Goal: Task Accomplishment & Management: Manage account settings

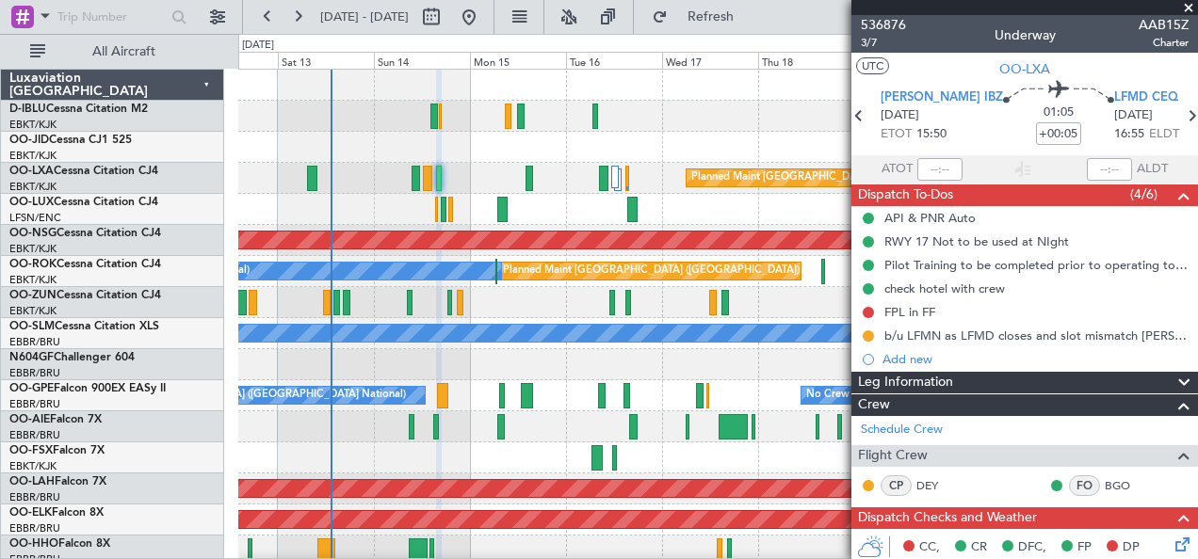
click at [1187, 10] on span at bounding box center [1188, 8] width 19 height 17
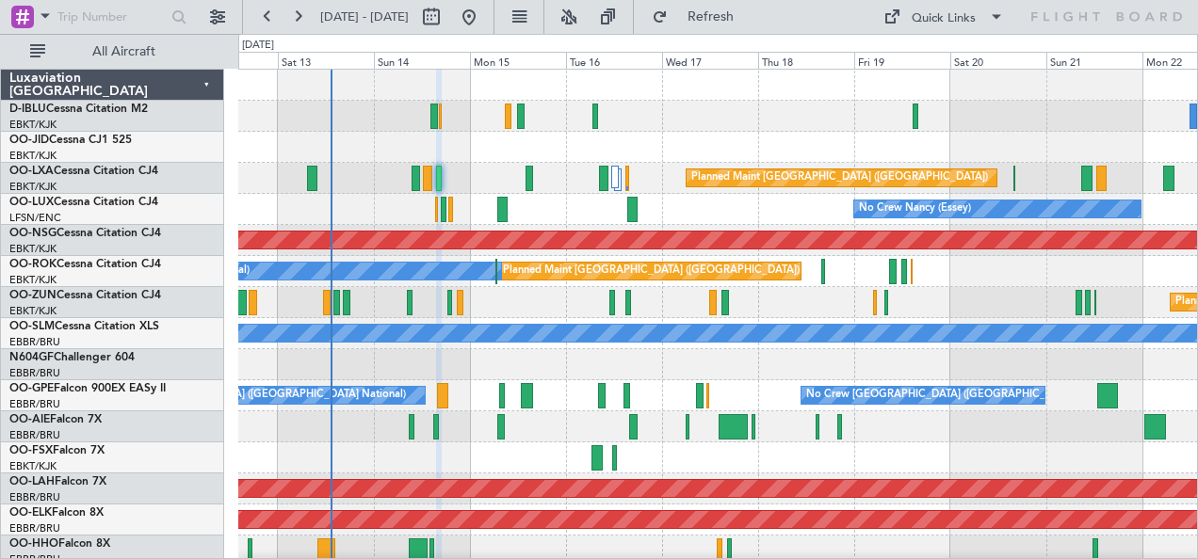
type input "0"
click at [950, 19] on div "Quick Links" at bounding box center [944, 18] width 64 height 19
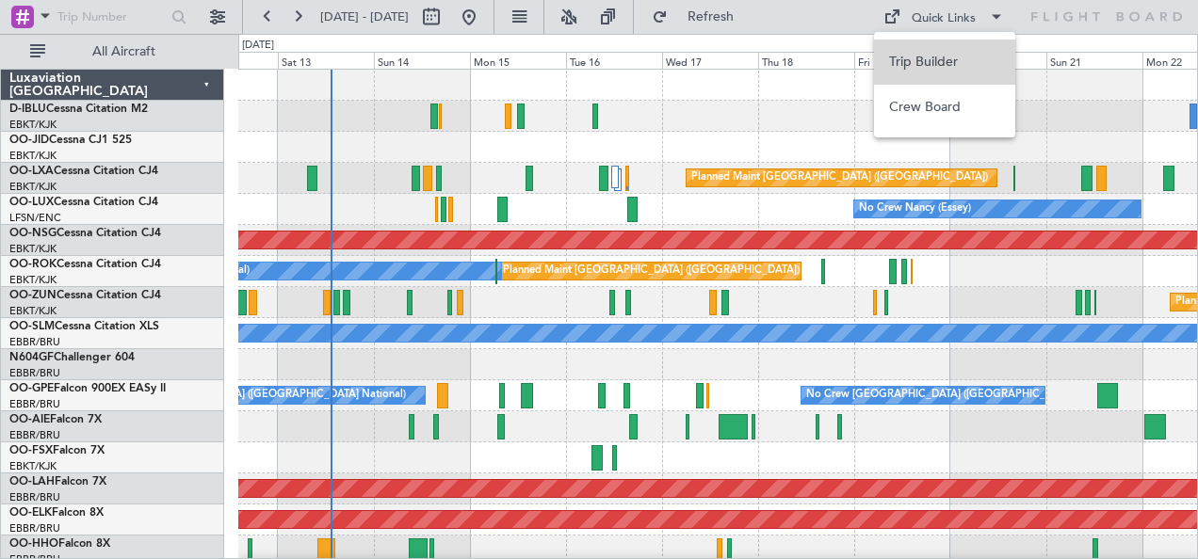
click at [931, 61] on button "Trip Builder" at bounding box center [944, 62] width 141 height 45
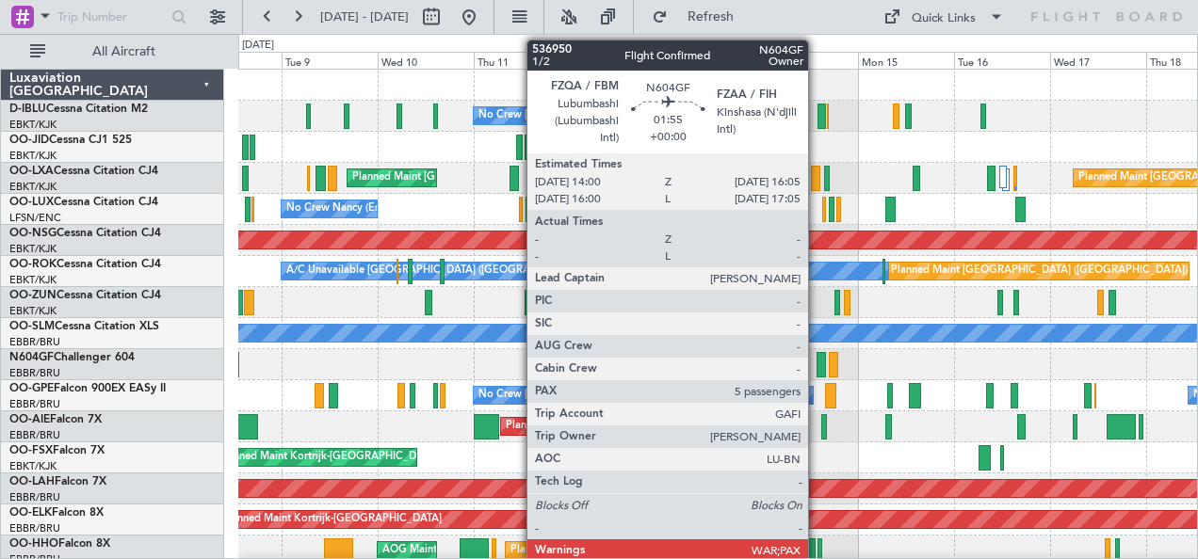
click at [817, 365] on div at bounding box center [820, 364] width 8 height 25
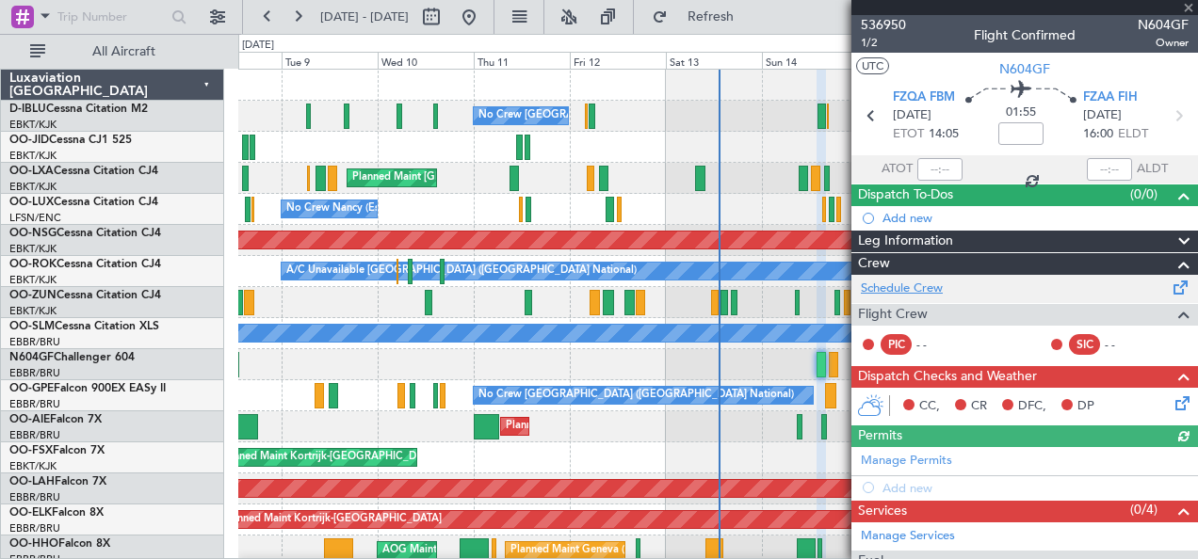
click at [925, 290] on link "Schedule Crew" at bounding box center [902, 289] width 82 height 19
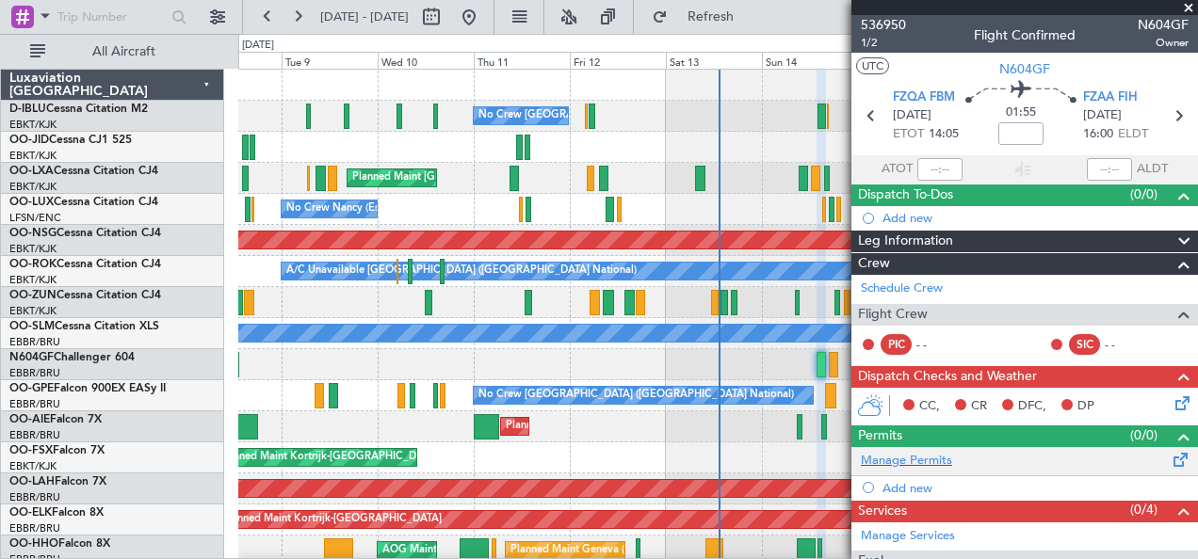
scroll to position [202, 0]
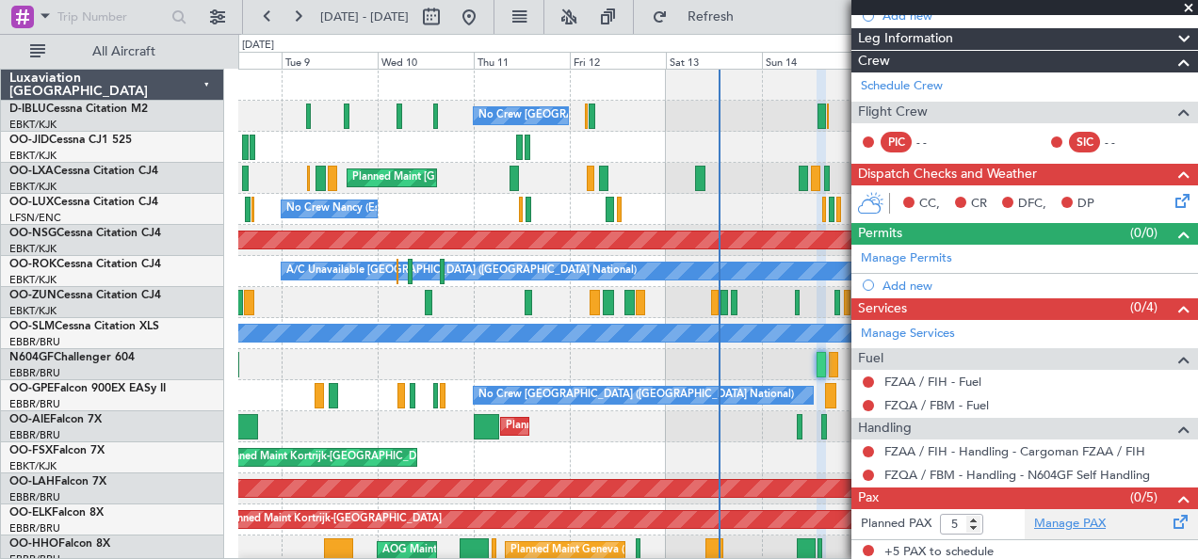
click at [1058, 515] on link "Manage PAX" at bounding box center [1070, 524] width 72 height 19
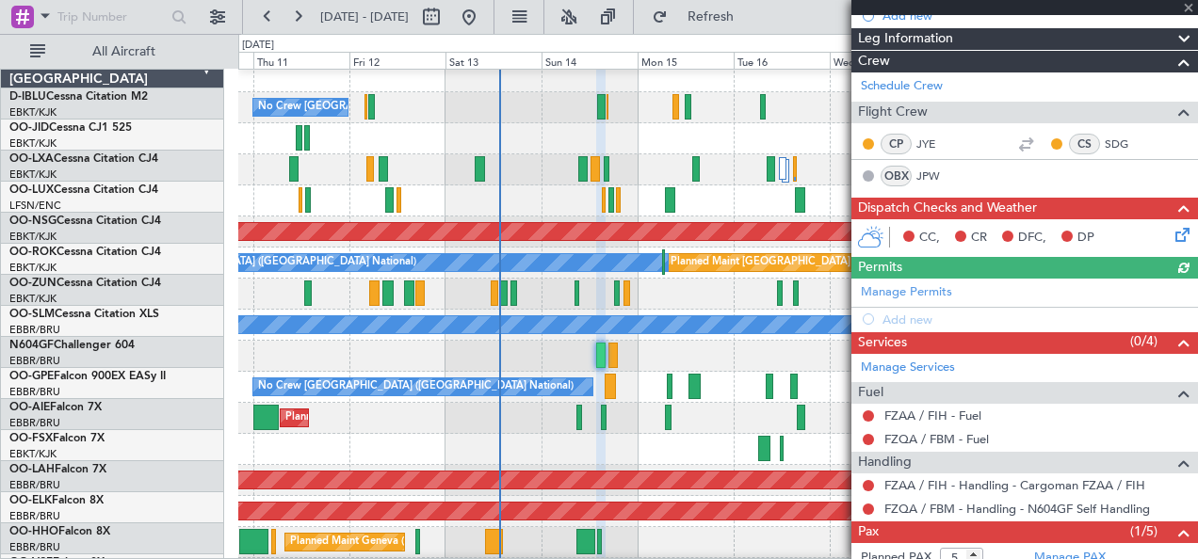
click at [497, 427] on div "Planned Maint [GEOGRAPHIC_DATA] ([GEOGRAPHIC_DATA])" at bounding box center [718, 418] width 960 height 31
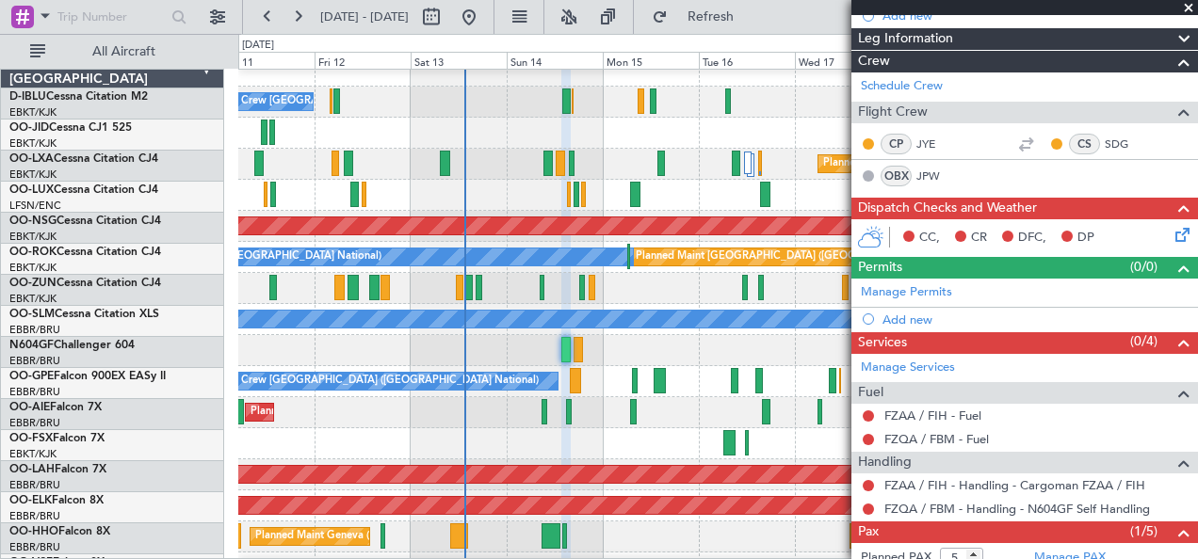
scroll to position [14, 0]
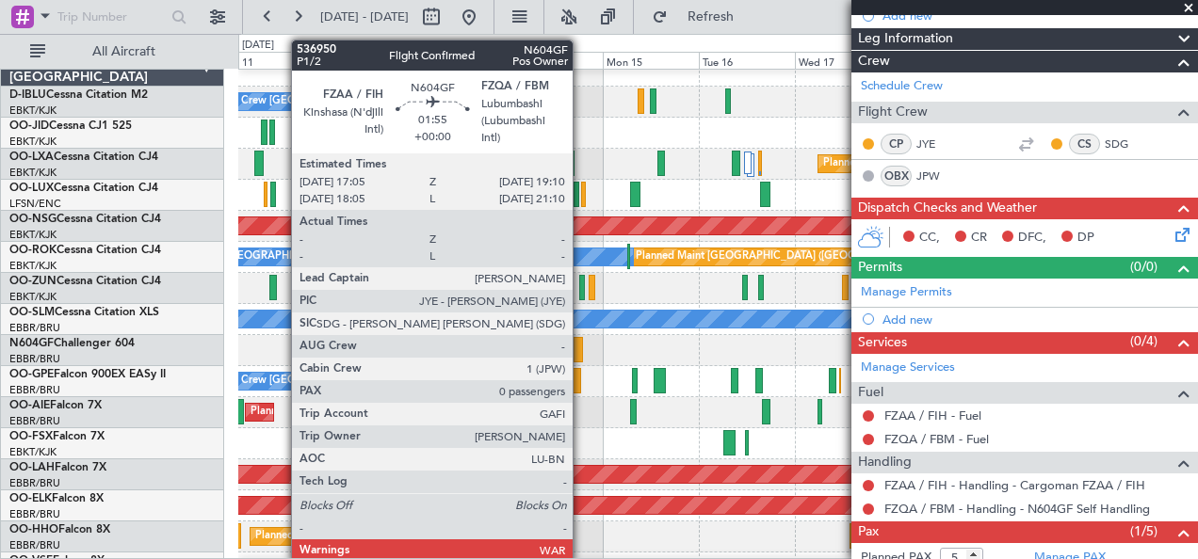
click at [582, 355] on div at bounding box center [577, 349] width 8 height 25
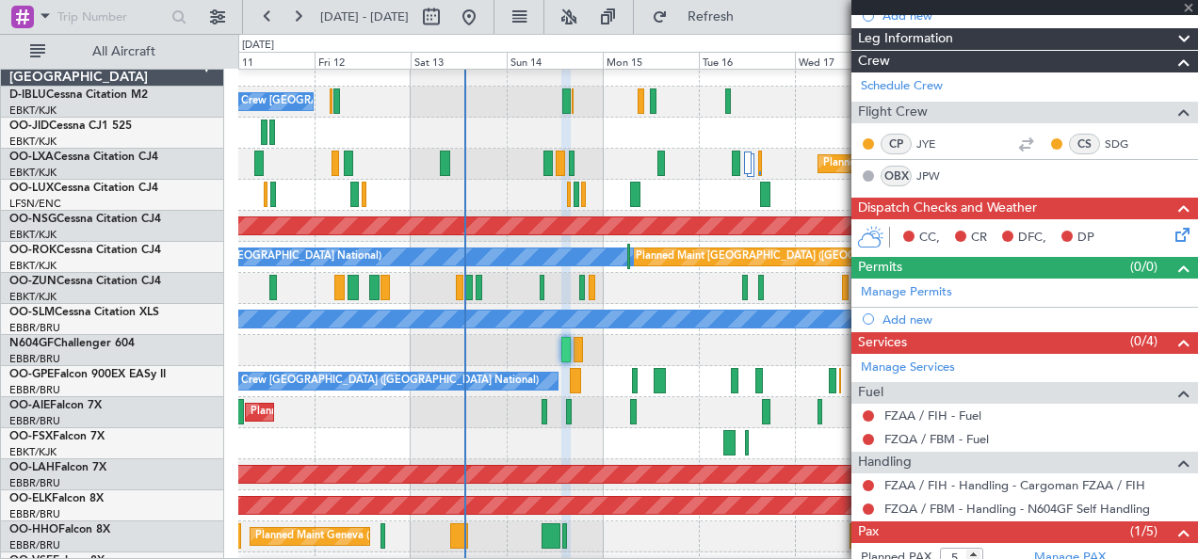
type input "0"
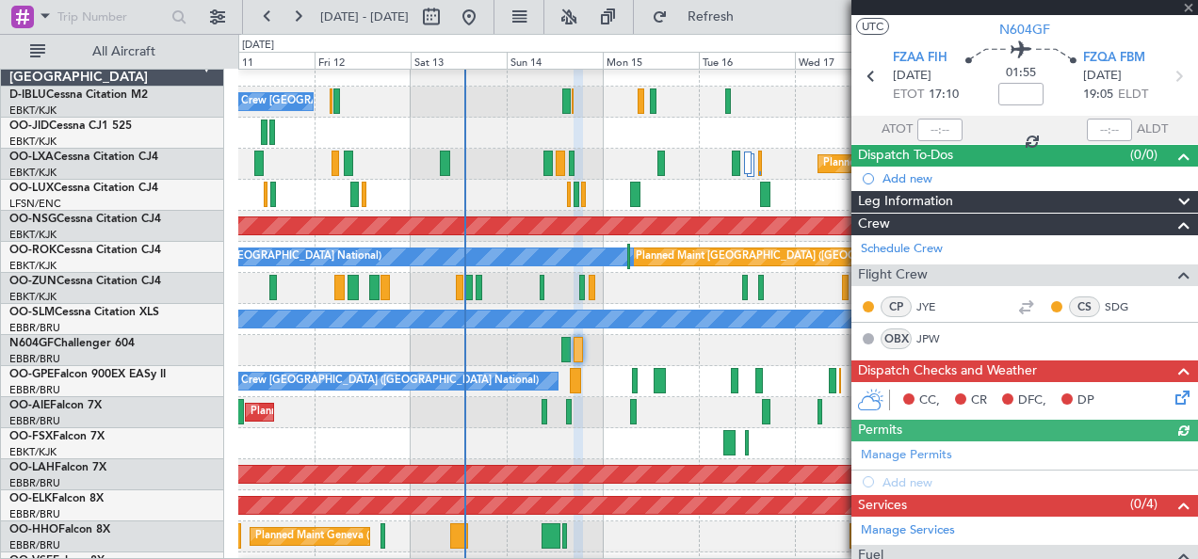
scroll to position [202, 0]
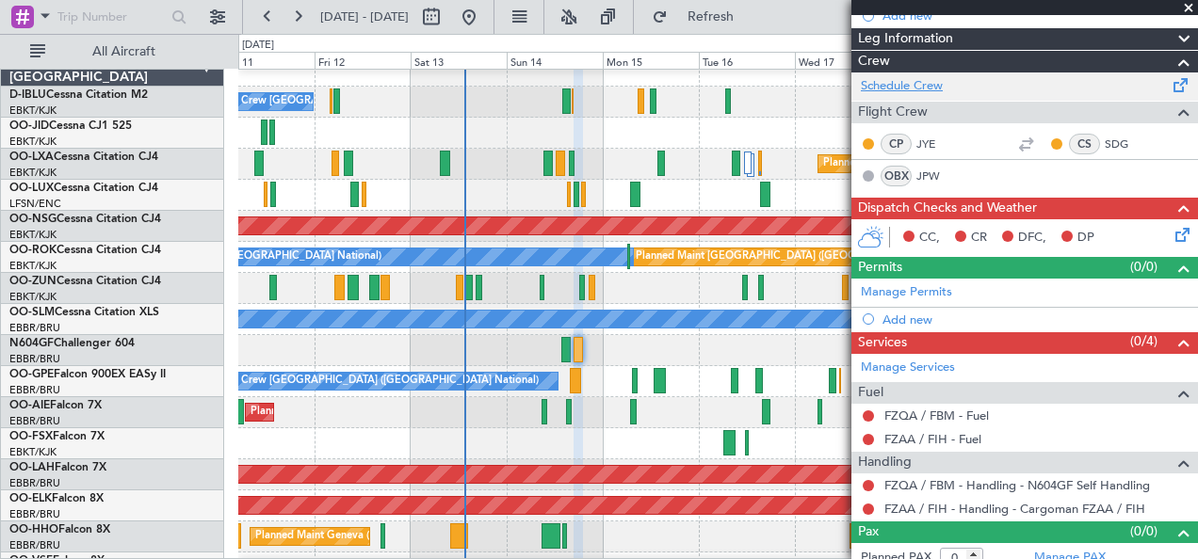
click at [904, 86] on link "Schedule Crew" at bounding box center [902, 86] width 82 height 19
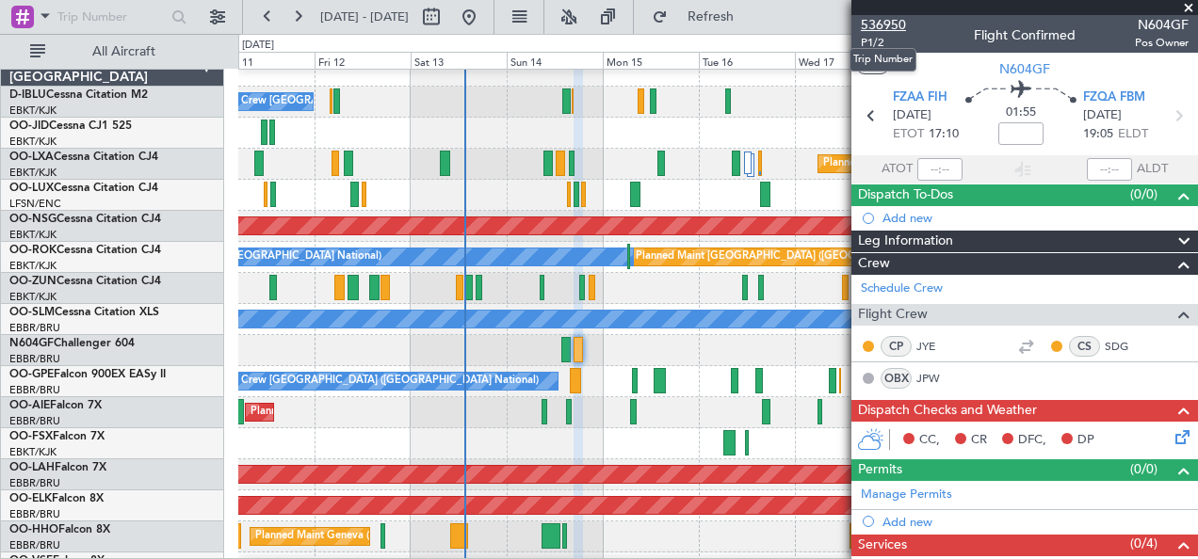
click at [883, 24] on span "536950" at bounding box center [883, 25] width 45 height 20
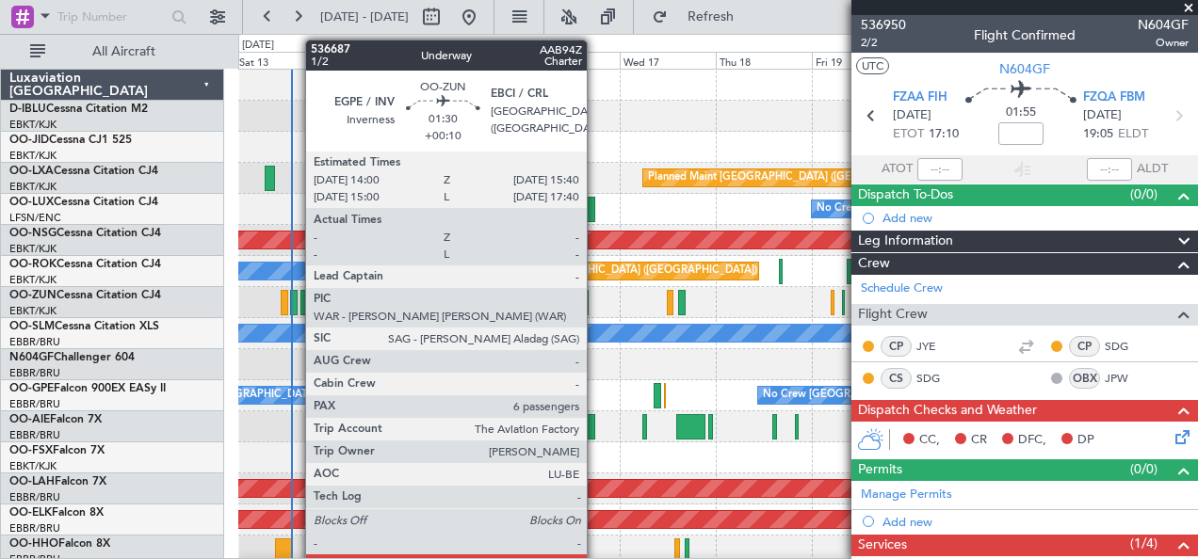
click at [296, 310] on div at bounding box center [294, 302] width 8 height 25
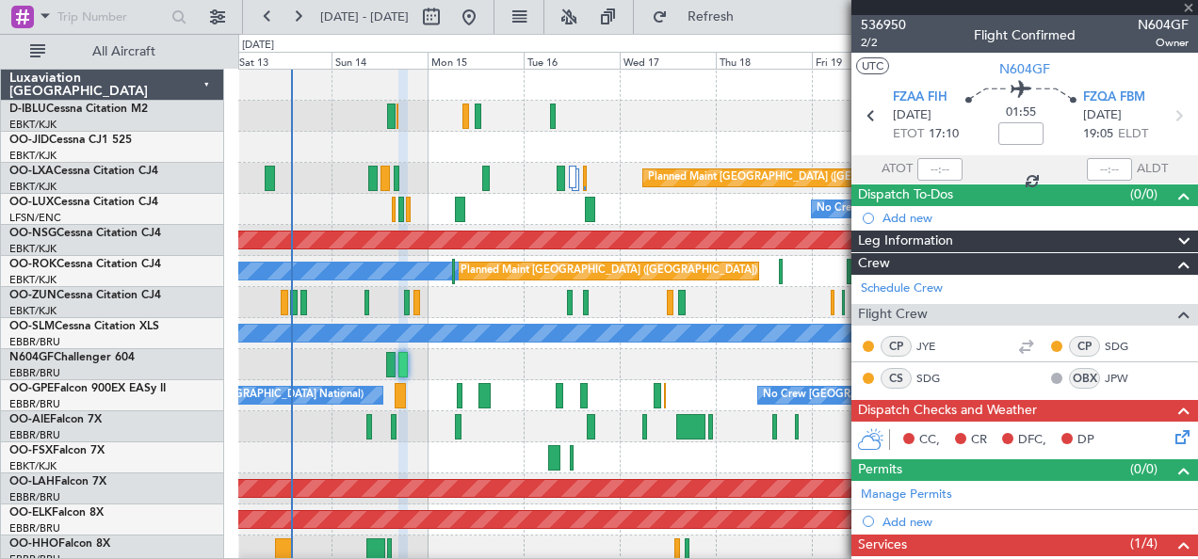
type input "+00:10"
type input "6"
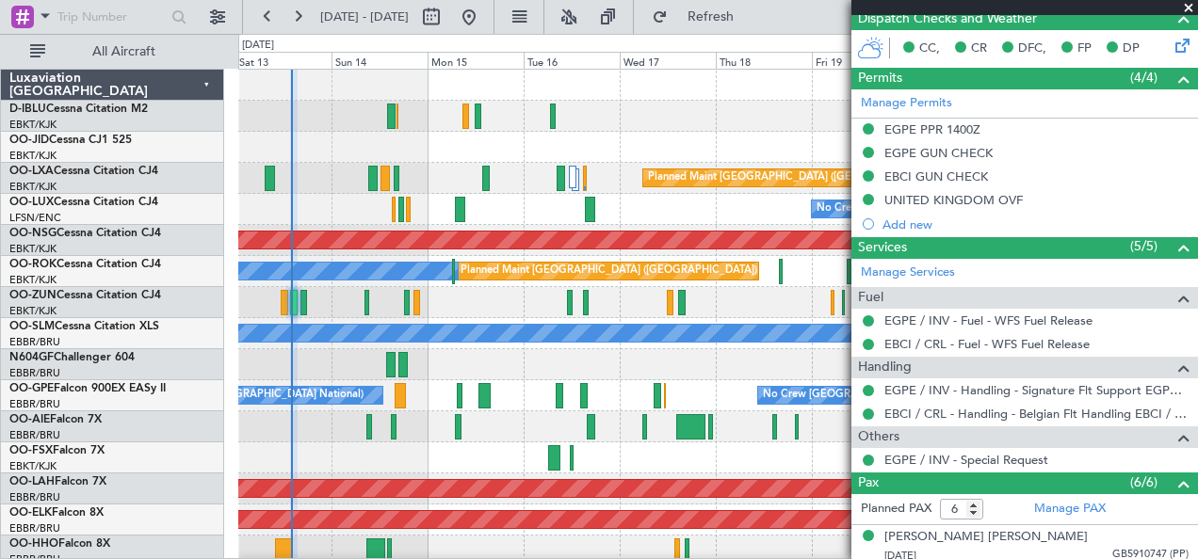
scroll to position [615, 0]
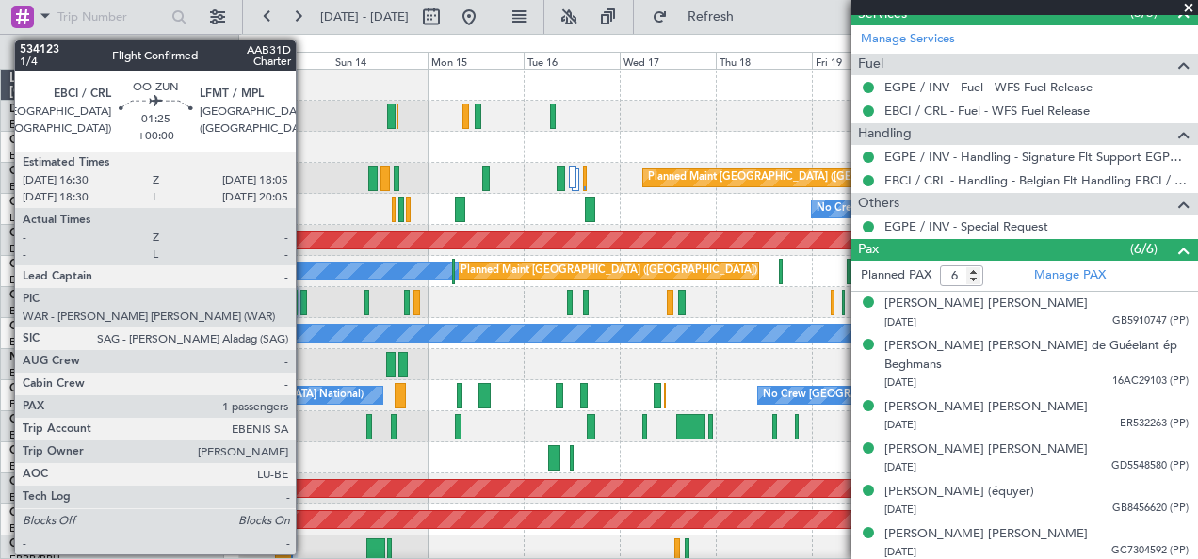
click at [305, 301] on div at bounding box center [303, 302] width 7 height 25
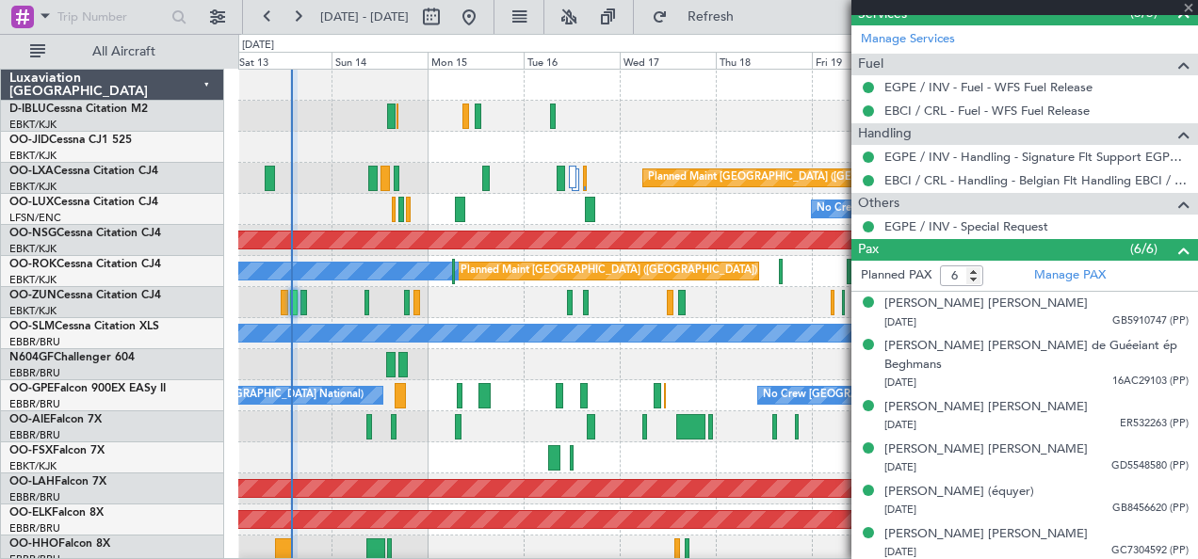
type input "1"
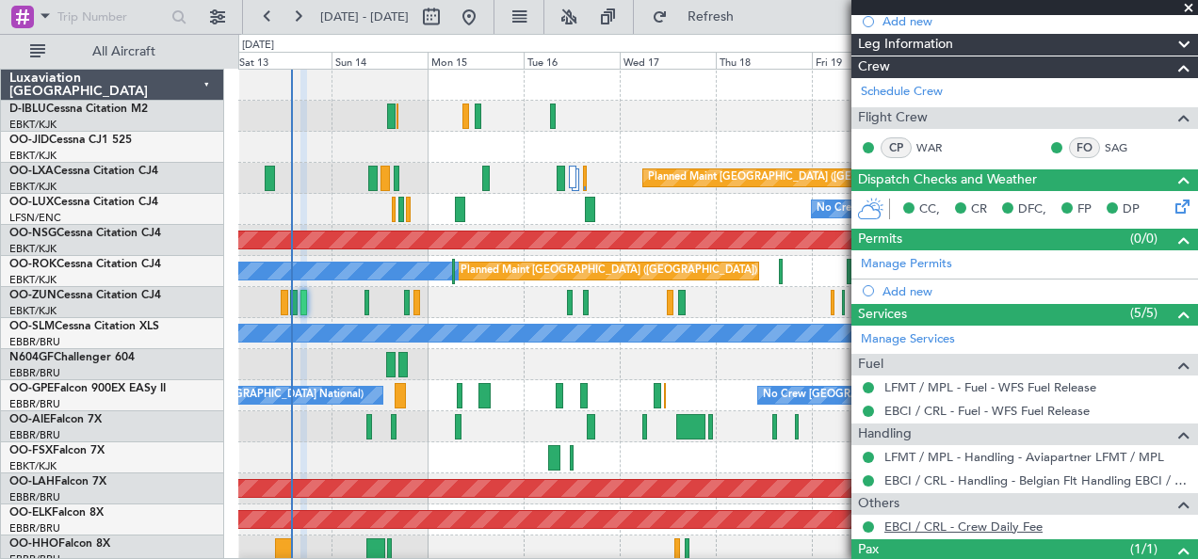
scroll to position [290, 0]
